Goal: Information Seeking & Learning: Check status

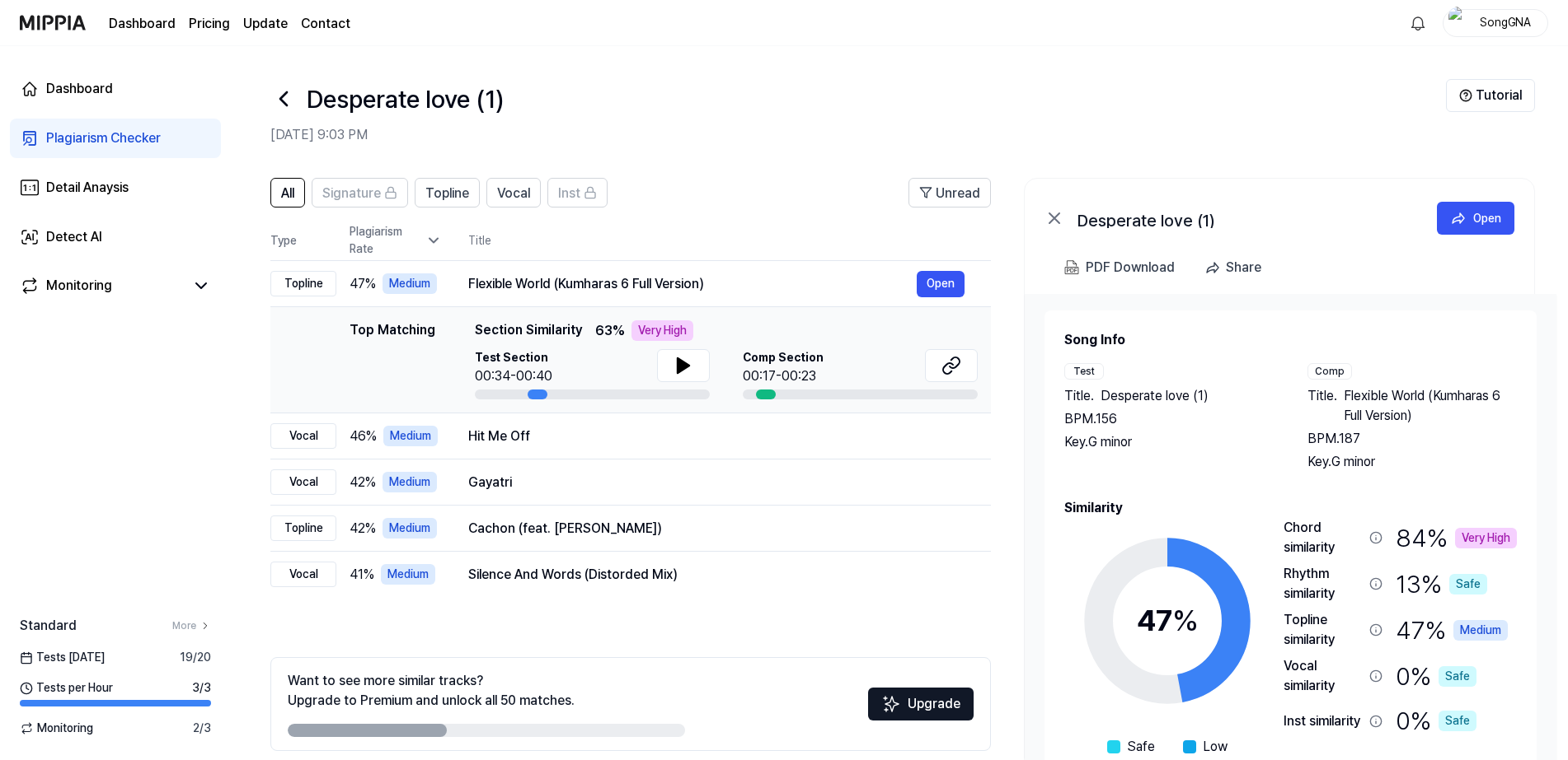
drag, startPoint x: 78, startPoint y: 138, endPoint x: 194, endPoint y: 164, distance: 118.9
click at [78, 138] on div "Plagiarism Checker" at bounding box center [104, 138] width 114 height 20
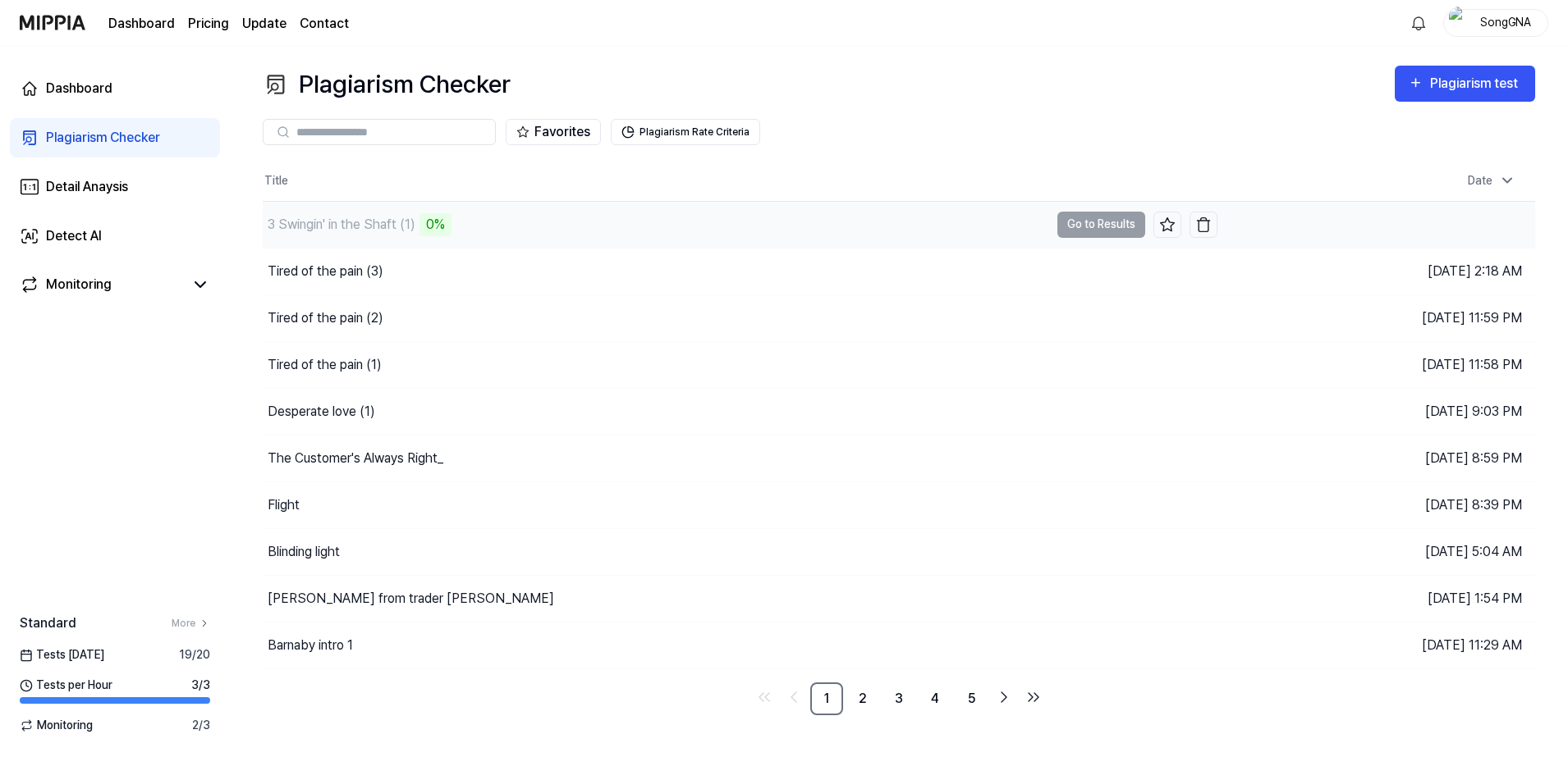
click at [362, 219] on div "3 Swingin' in the Shaft (1)" at bounding box center [341, 225] width 147 height 20
click at [363, 218] on div "3 Swingin' in the Shaft (1)" at bounding box center [341, 225] width 147 height 20
drag, startPoint x: 363, startPoint y: 218, endPoint x: 343, endPoint y: 222, distance: 20.4
click at [343, 222] on div "3 Swingin' in the Shaft (1)" at bounding box center [341, 225] width 147 height 20
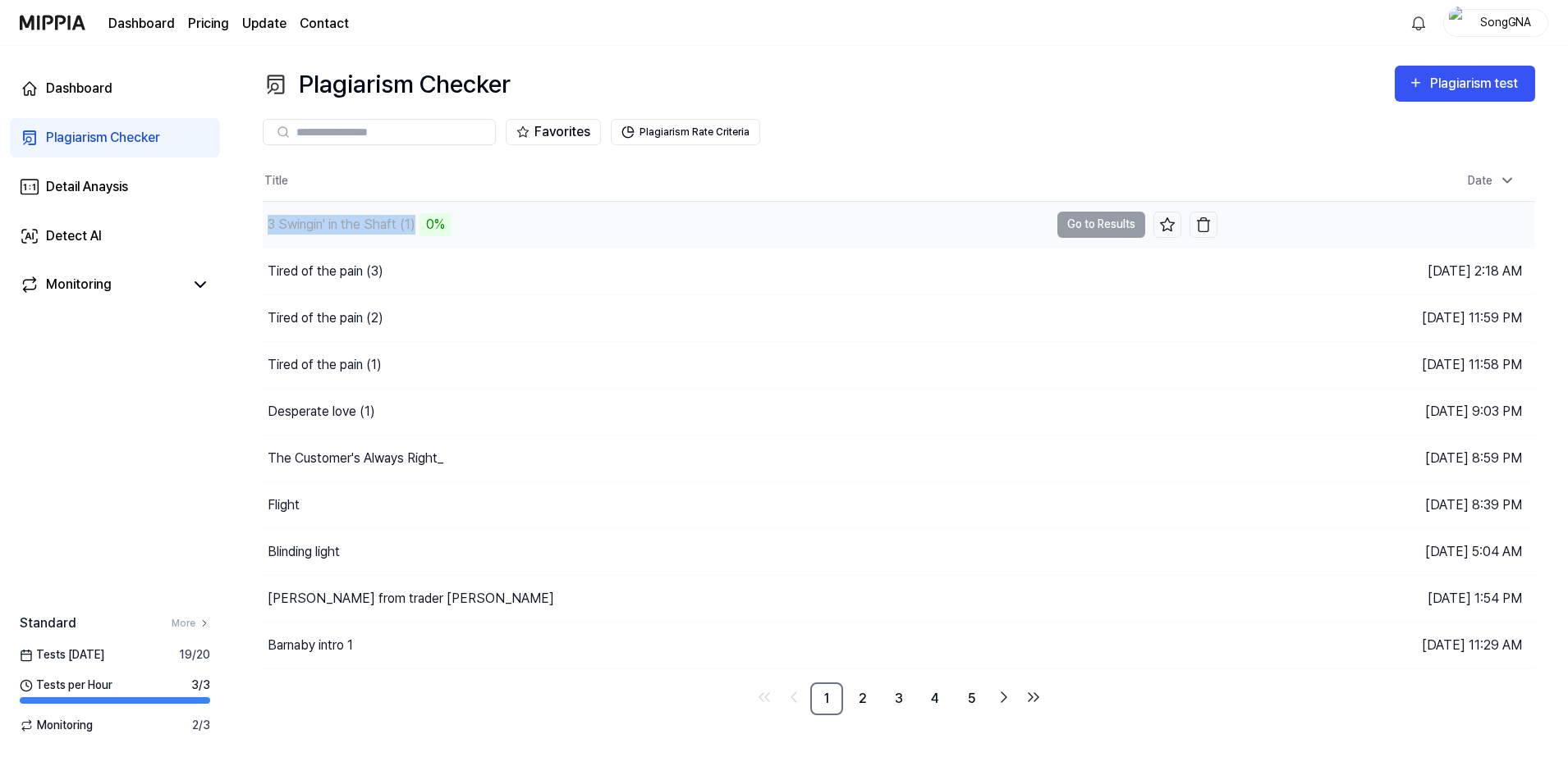
click at [343, 222] on div "3 Swingin' in the Shaft (1)" at bounding box center [341, 225] width 147 height 20
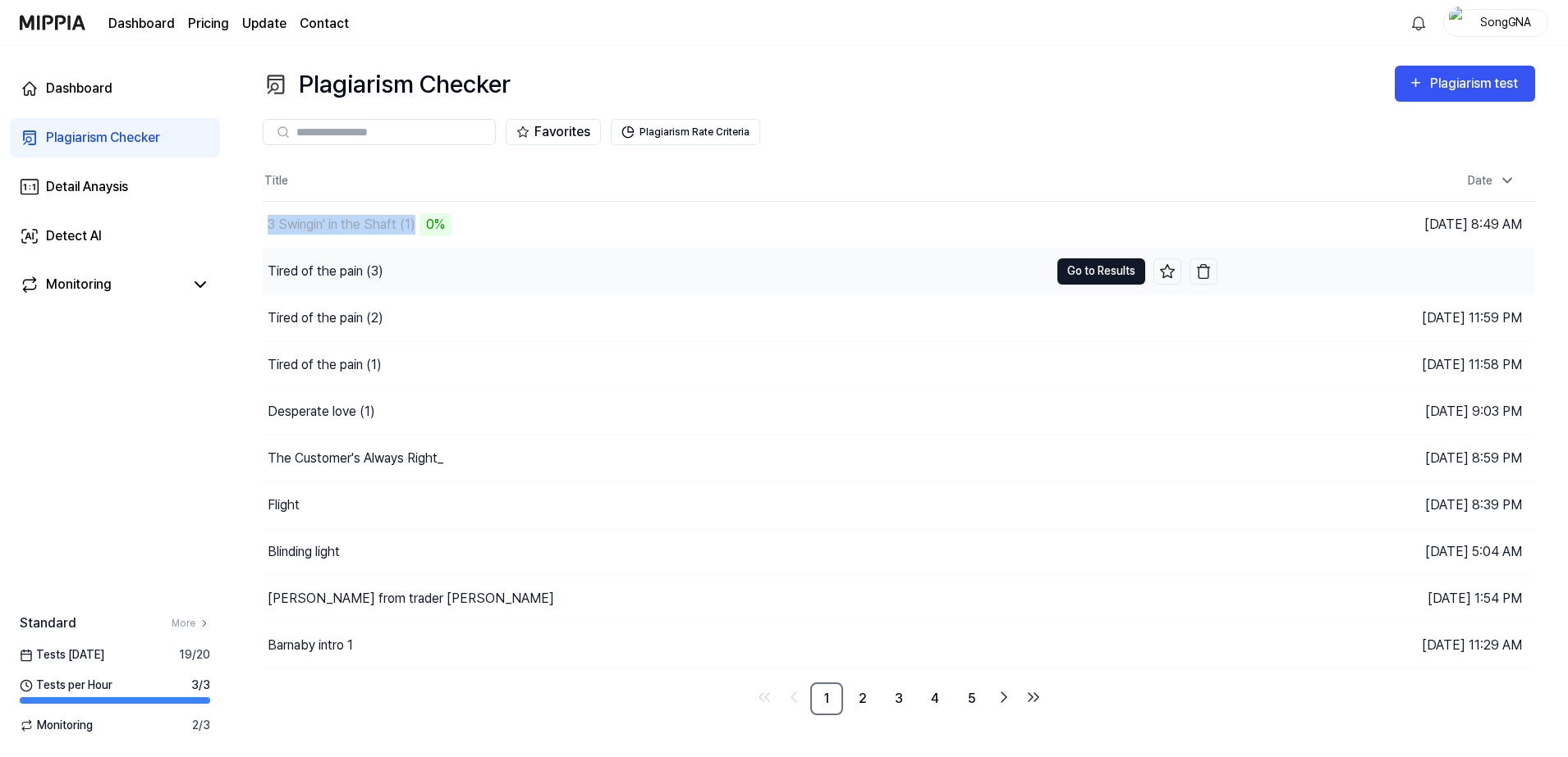
click at [1058, 270] on button "Go to Results" at bounding box center [1100, 271] width 87 height 27
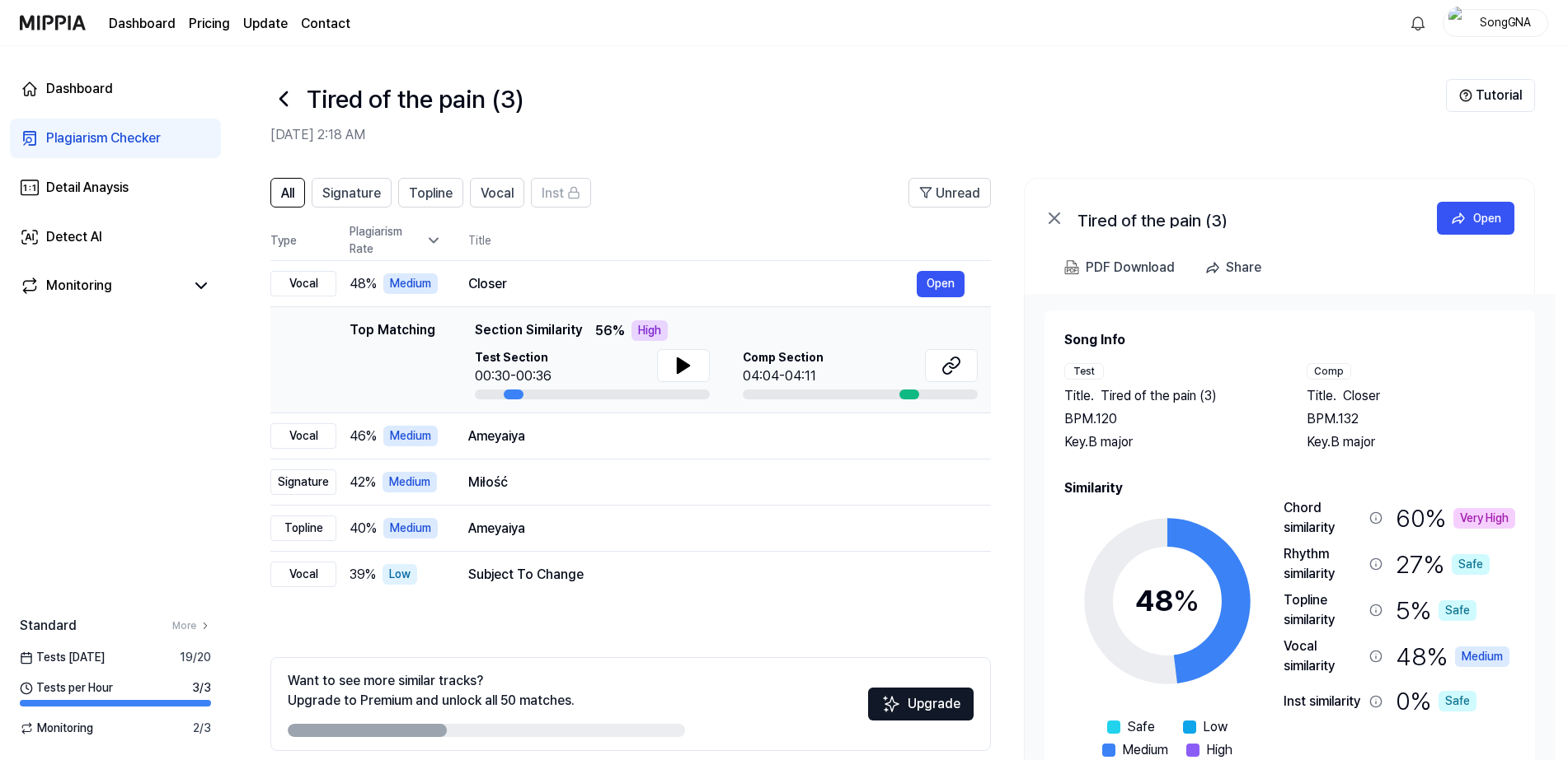
click at [289, 88] on icon at bounding box center [283, 99] width 27 height 27
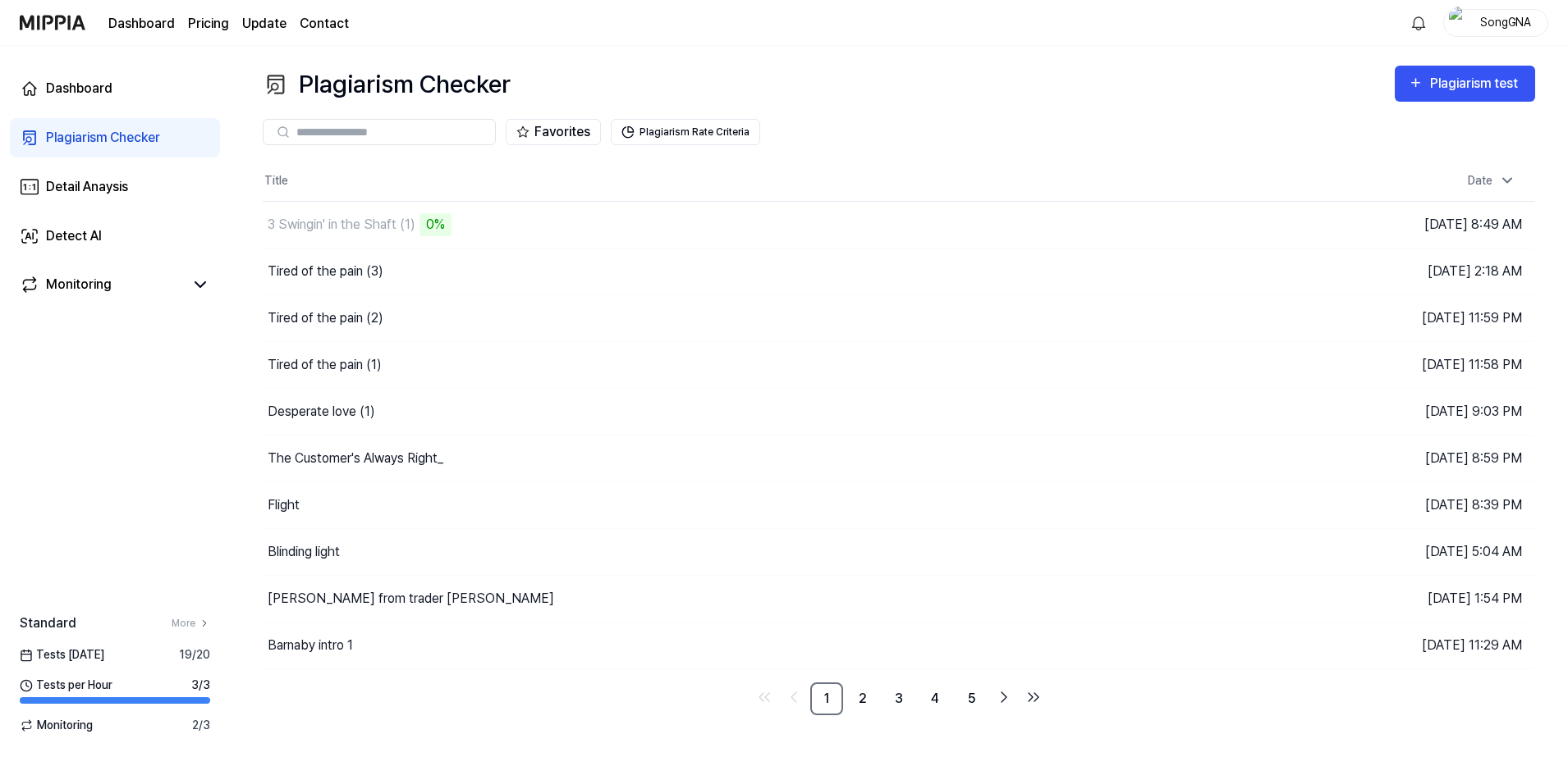
click at [290, 182] on th "Title" at bounding box center [740, 182] width 955 height 39
